Goal: Task Accomplishment & Management: Manage account settings

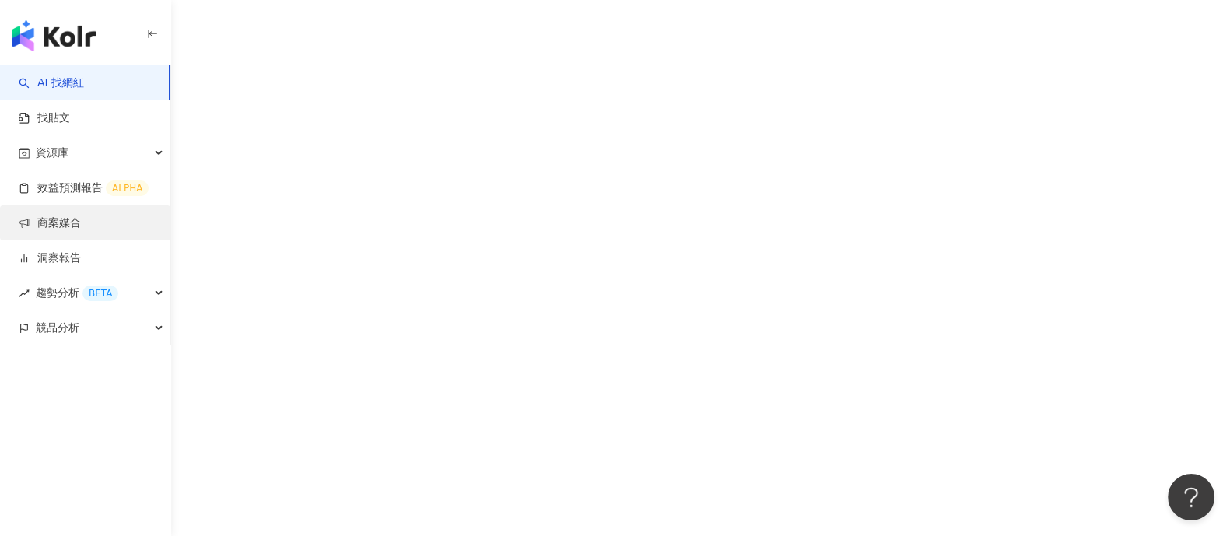
click at [81, 222] on link "商案媒合" at bounding box center [50, 223] width 62 height 16
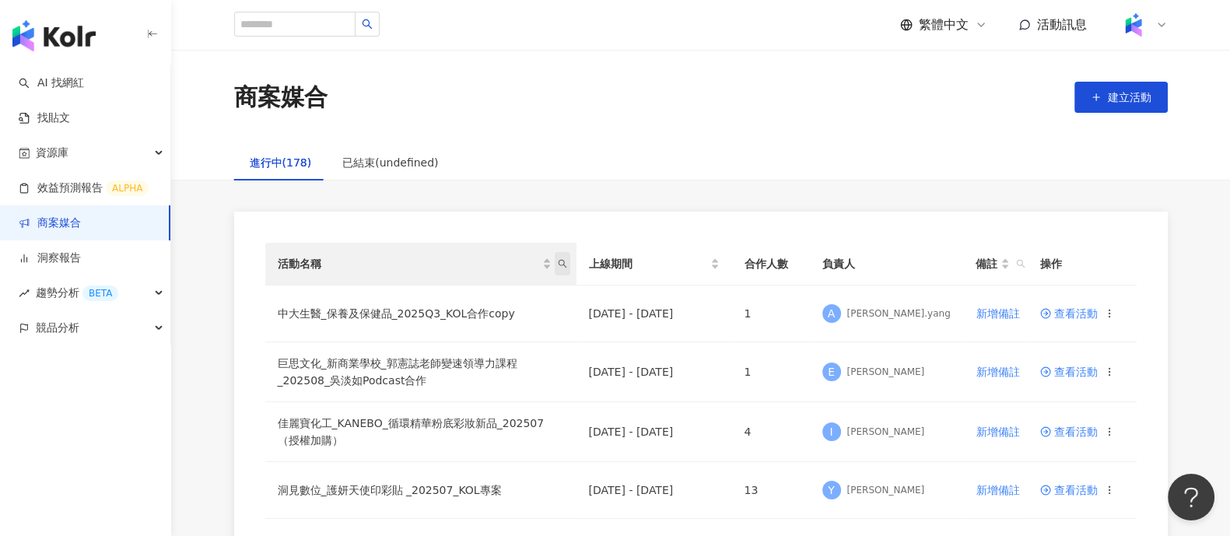
click at [561, 268] on icon "search" at bounding box center [562, 263] width 9 height 9
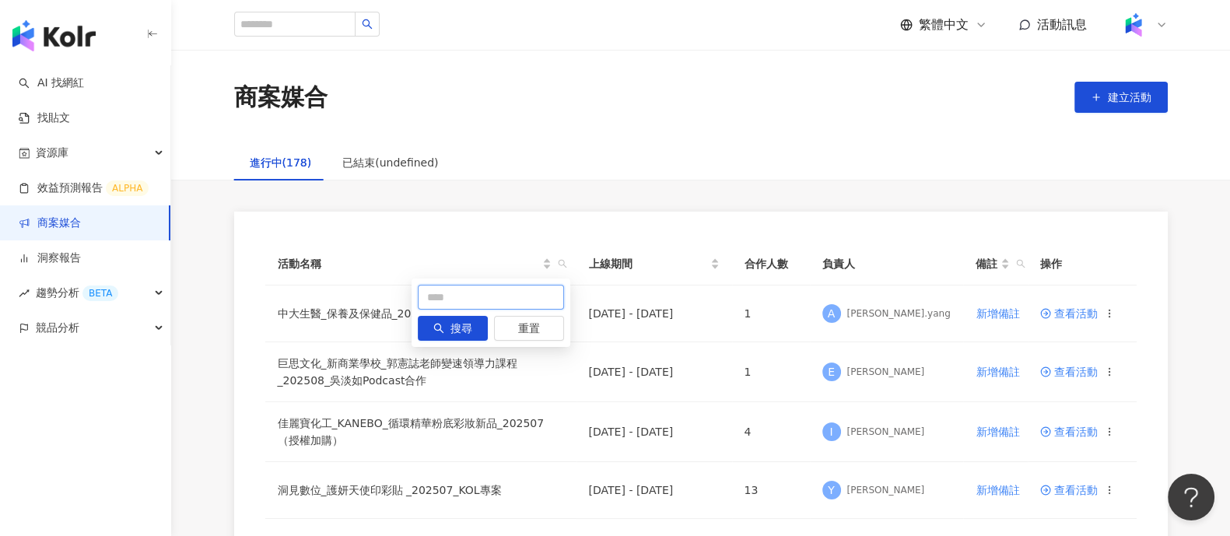
click at [493, 292] on input "text" at bounding box center [491, 297] width 146 height 25
type input "*"
type input "****"
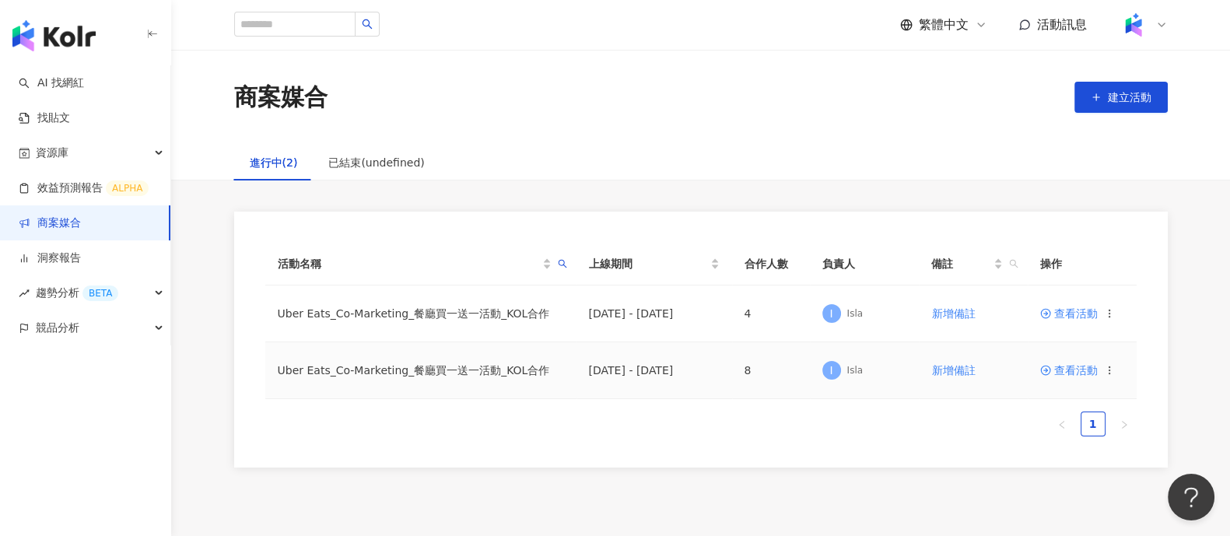
click at [1076, 365] on span "查看活動" at bounding box center [1069, 370] width 58 height 11
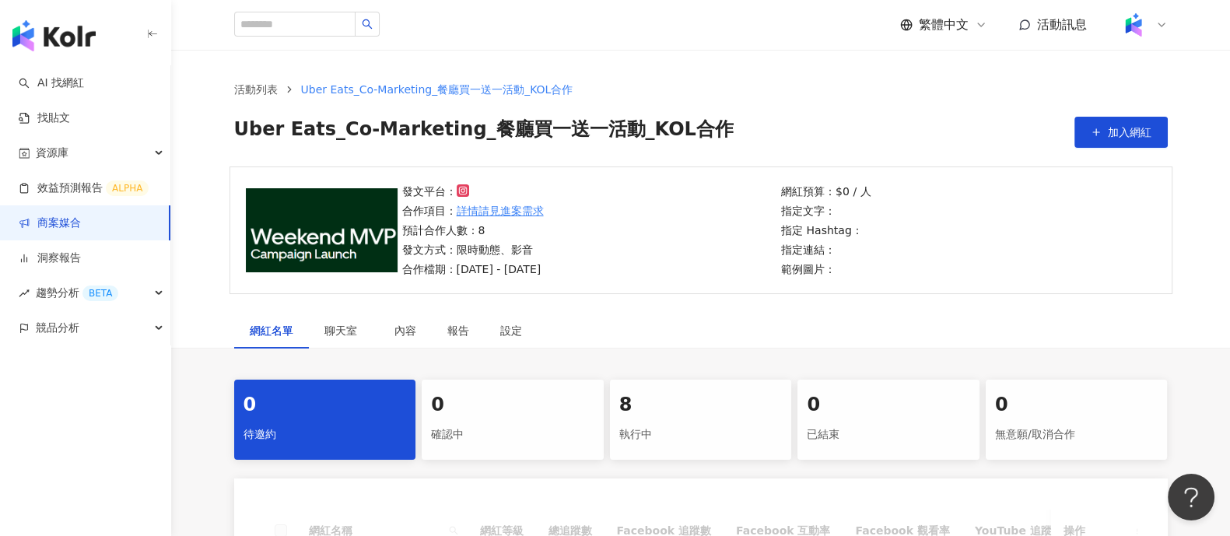
click at [690, 413] on div "8" at bounding box center [700, 405] width 163 height 26
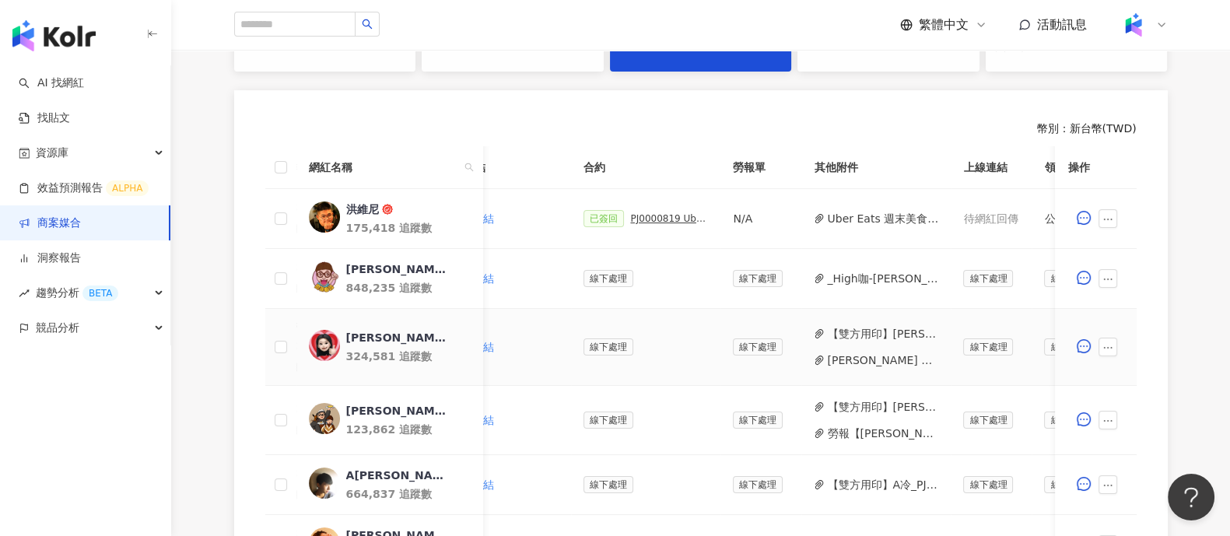
scroll to position [0, 388]
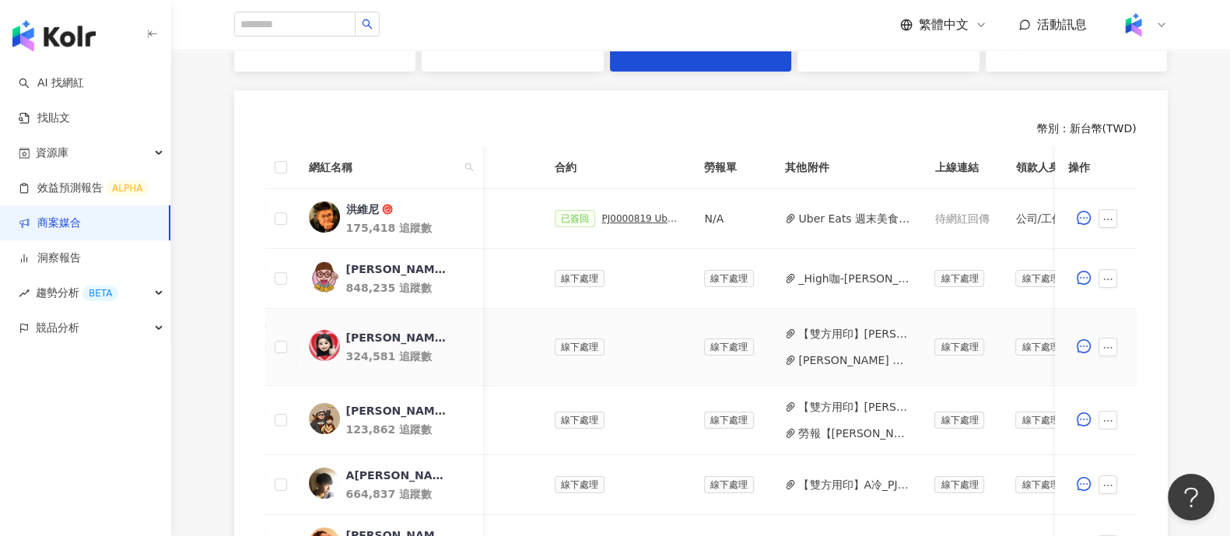
click at [838, 356] on button "[PERSON_NAME] Uber Eats_活動備忘錄(ver.250728).pdf" at bounding box center [853, 360] width 111 height 17
click at [81, 250] on link "洞察報告" at bounding box center [50, 258] width 62 height 16
click at [81, 225] on link "商案媒合" at bounding box center [50, 223] width 62 height 16
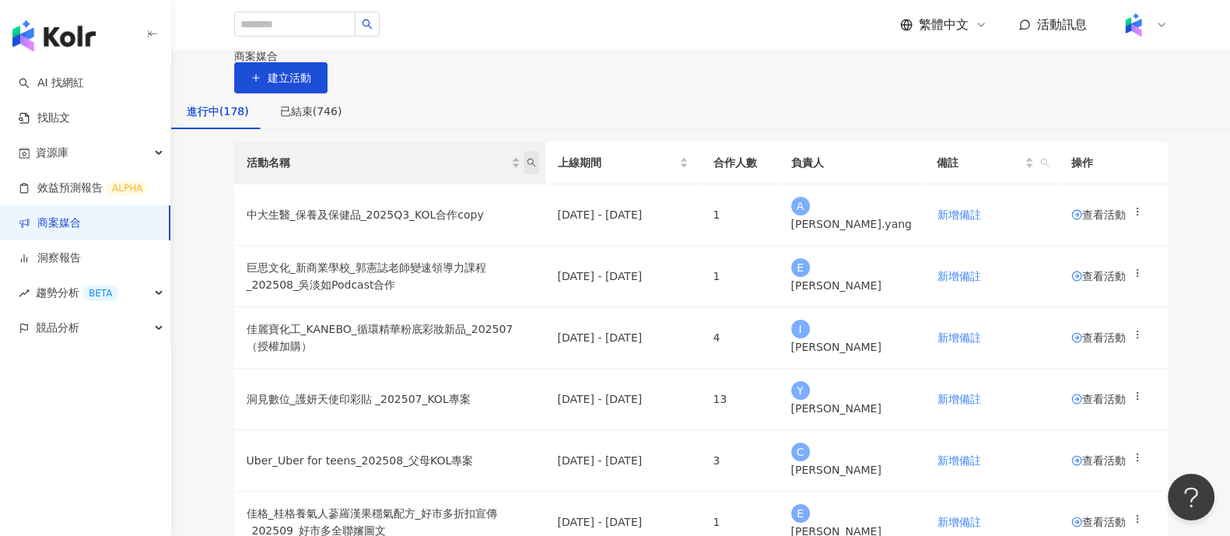
click at [536, 167] on icon "search" at bounding box center [530, 162] width 9 height 9
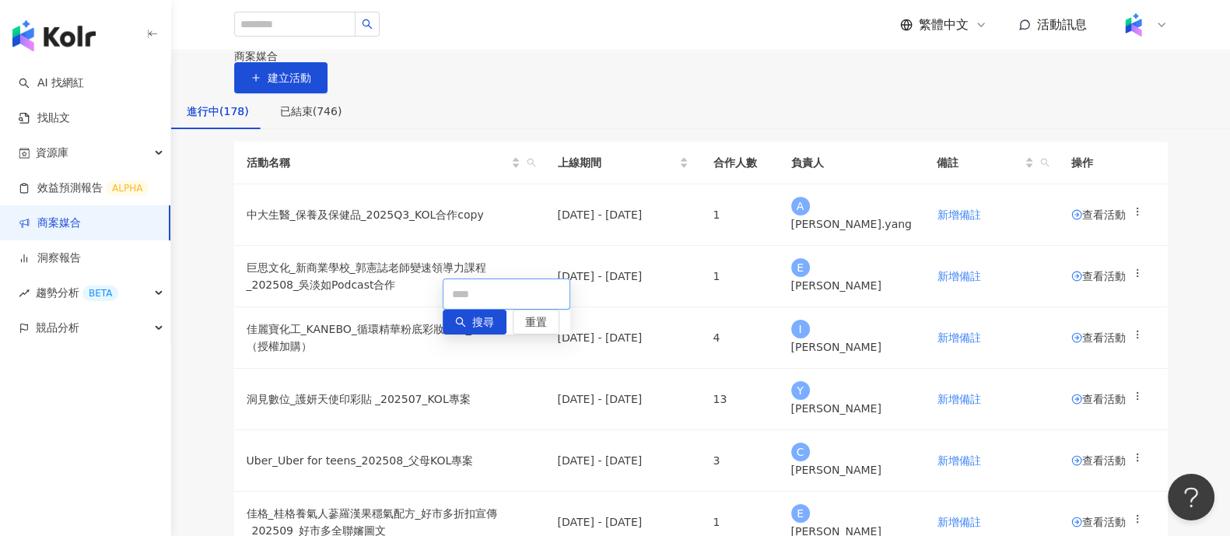
click at [442, 296] on input "text" at bounding box center [506, 293] width 128 height 31
type input "*"
type input "**"
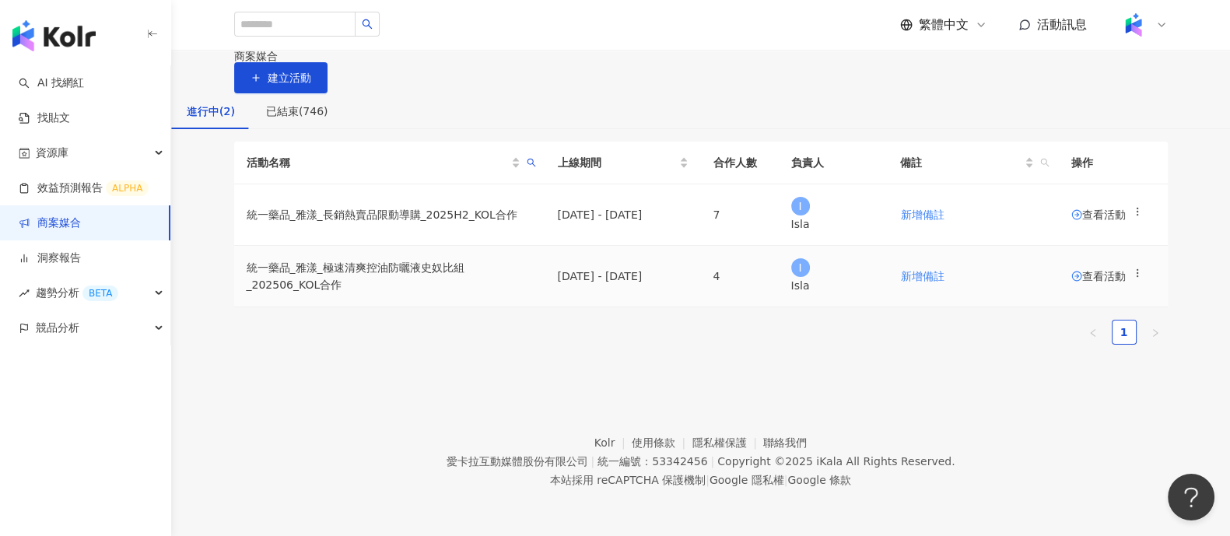
click at [1072, 281] on circle at bounding box center [1076, 275] width 9 height 9
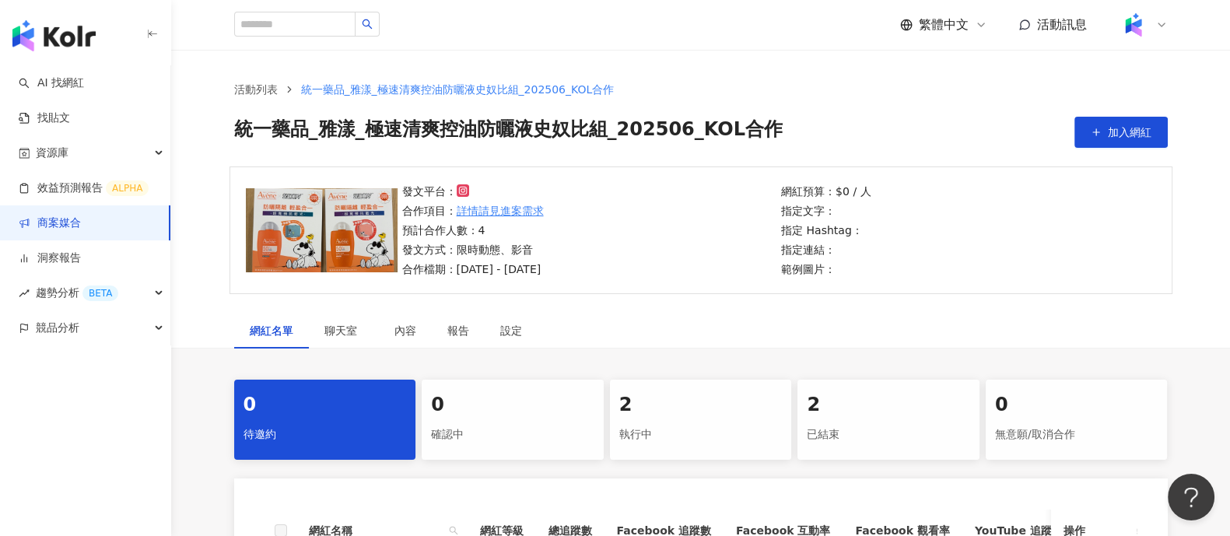
click at [725, 429] on div "執行中" at bounding box center [700, 435] width 163 height 26
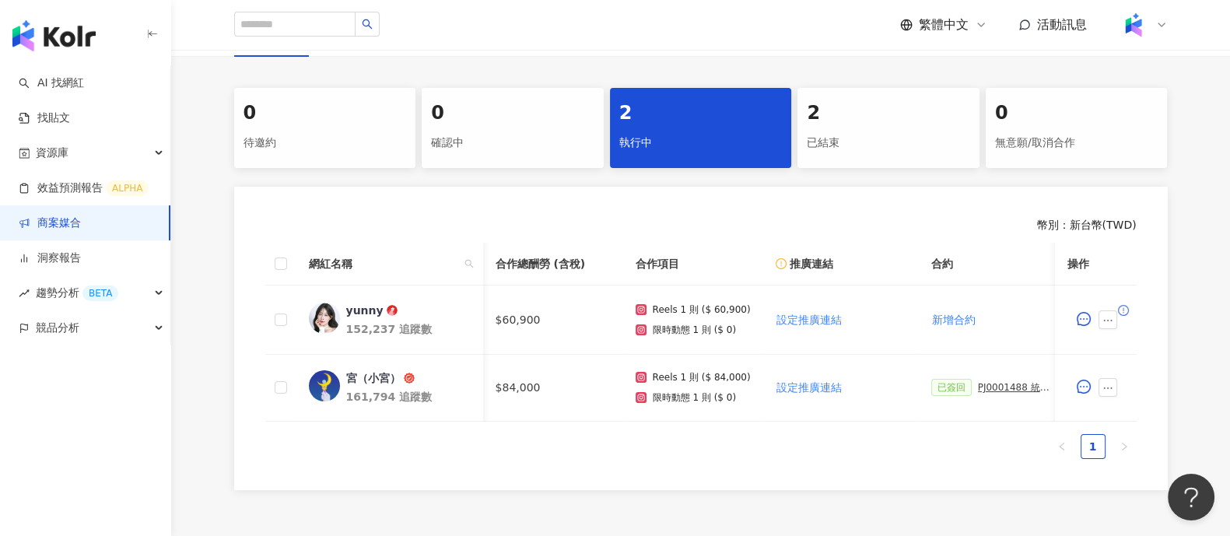
scroll to position [0, 418]
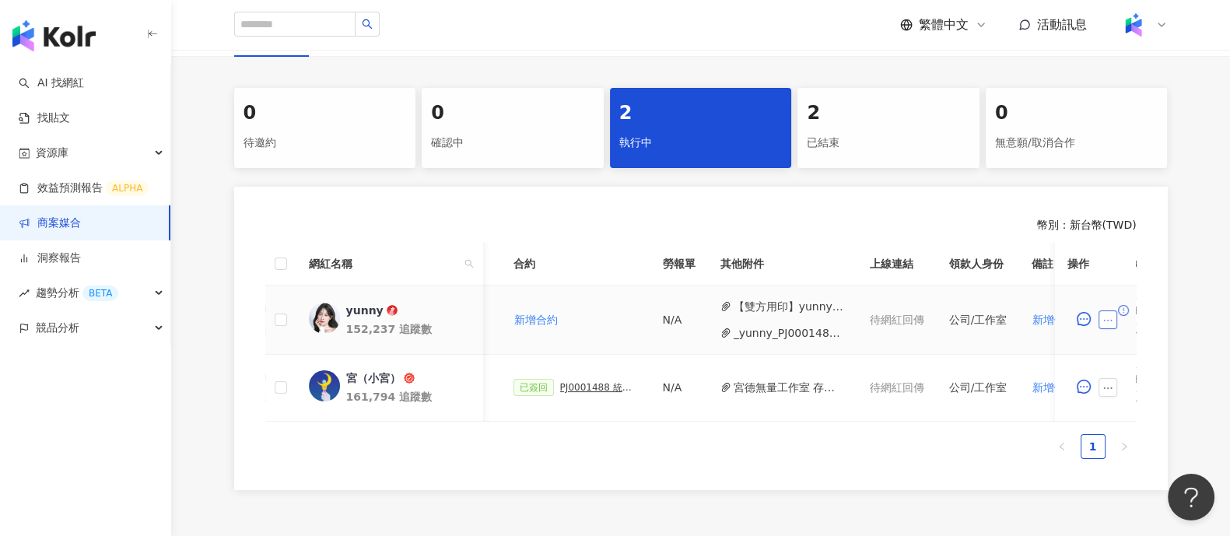
click at [1105, 320] on icon "ellipsis" at bounding box center [1108, 320] width 11 height 11
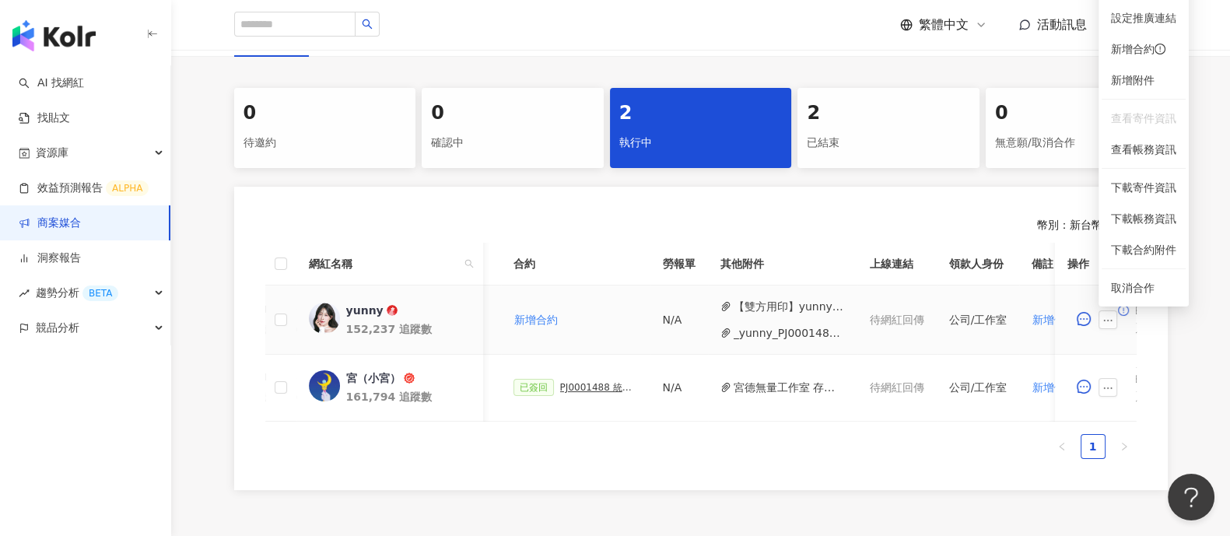
click at [789, 336] on button "_yunny_PJ0001488_統一藥品_雅漾_極速清爽控油防曬液史奴比組_202506_活動確認.pdf" at bounding box center [788, 332] width 111 height 17
